Goal: Navigation & Orientation: Find specific page/section

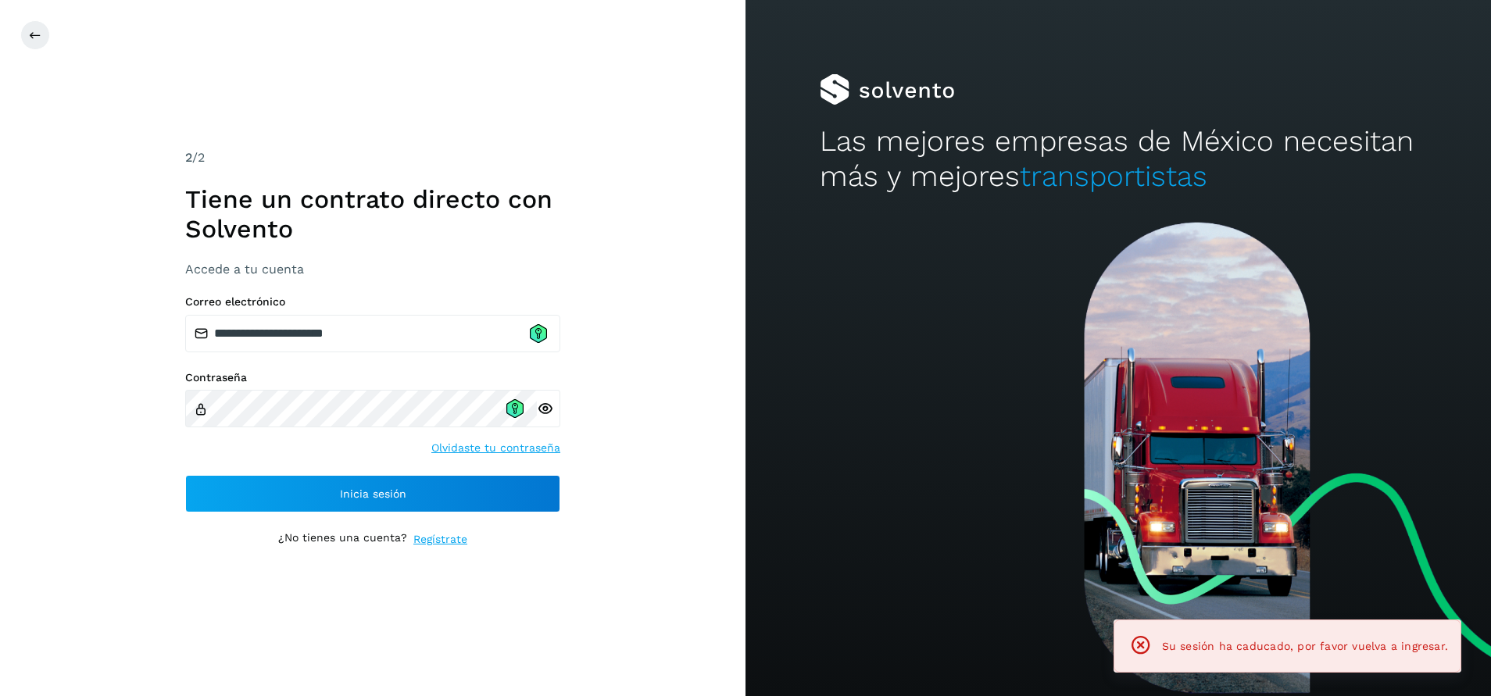
click at [558, 172] on div "2 /2 Tiene un contrato directo con Solvento Accede a tu cuenta" at bounding box center [372, 212] width 375 height 128
click at [592, 107] on div "**********" at bounding box center [372, 348] width 745 height 696
click at [513, 410] on icon at bounding box center [514, 408] width 17 height 19
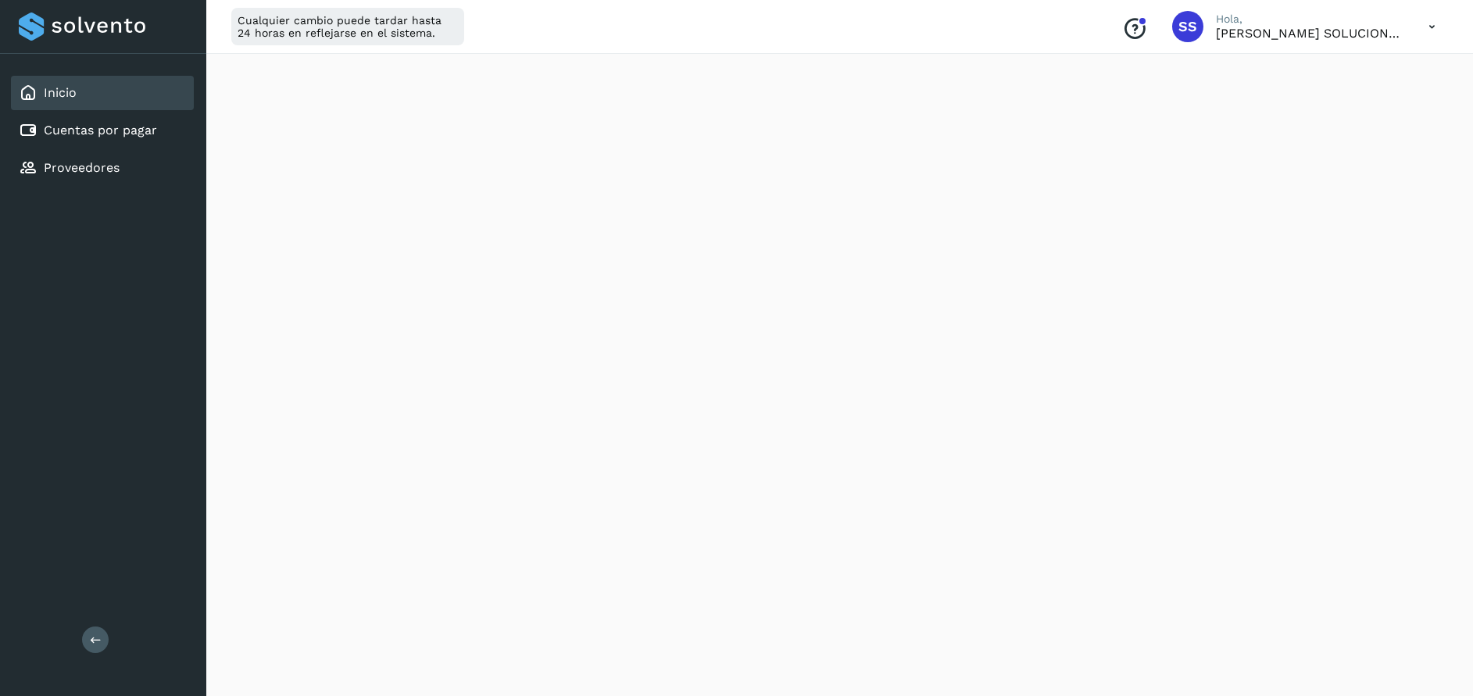
scroll to position [234, 0]
